Goal: Transaction & Acquisition: Book appointment/travel/reservation

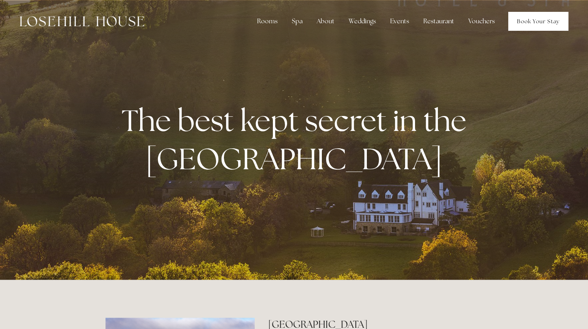
click at [531, 23] on link "Book Your Stay" at bounding box center [538, 21] width 60 height 19
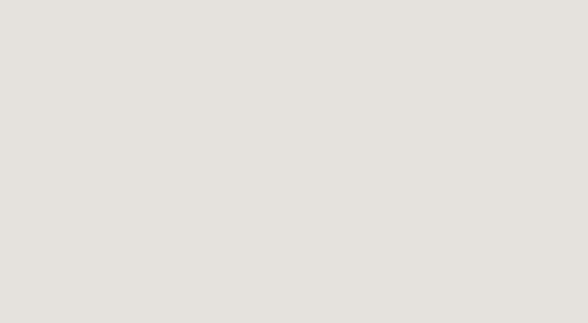
scroll to position [696, 0]
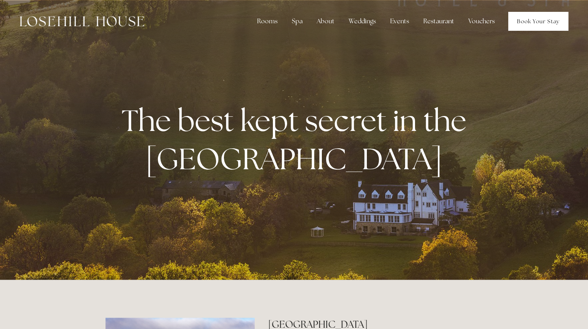
click at [532, 22] on link "Book Your Stay" at bounding box center [538, 21] width 60 height 19
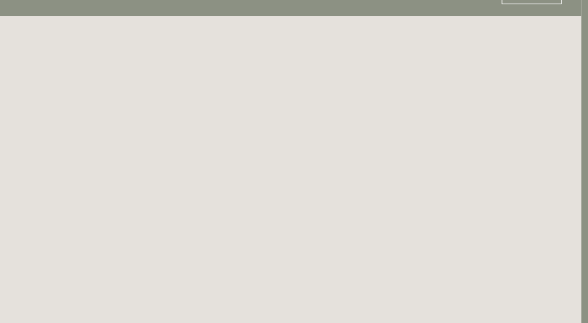
scroll to position [0, 7]
